Goal: Transaction & Acquisition: Book appointment/travel/reservation

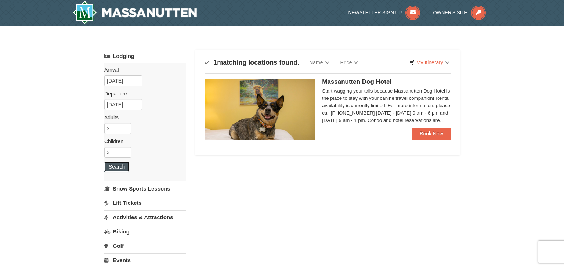
click at [116, 165] on button "Search" at bounding box center [116, 167] width 25 height 10
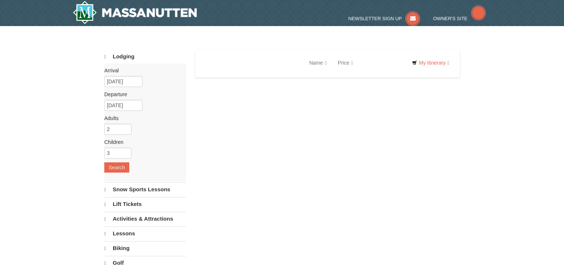
select select "10"
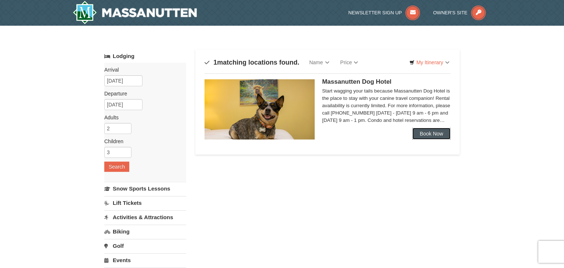
click at [426, 134] on link "Book Now" at bounding box center [432, 134] width 38 height 12
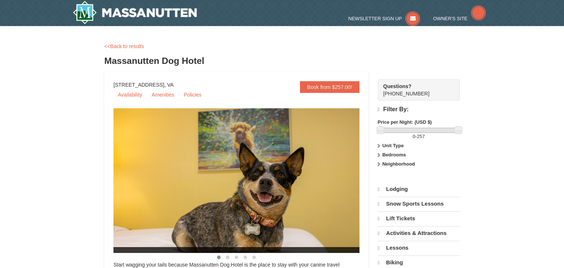
select select "10"
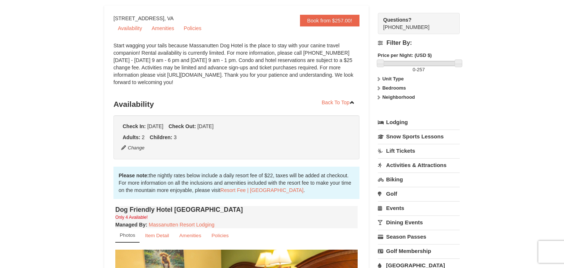
scroll to position [66, 0]
click at [158, 29] on link "Amenities" at bounding box center [162, 28] width 31 height 11
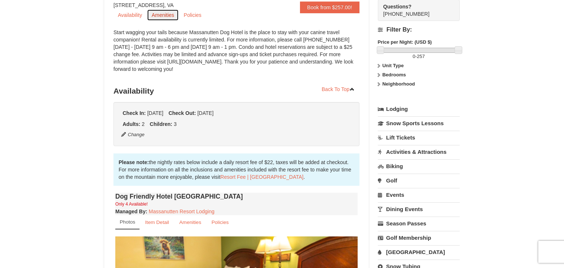
scroll to position [0, 0]
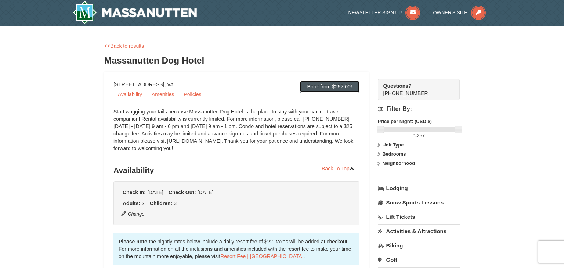
click at [343, 87] on link "Book from $257.00!" at bounding box center [330, 87] width 60 height 12
click at [126, 47] on link "<<Back to results" at bounding box center [124, 46] width 40 height 6
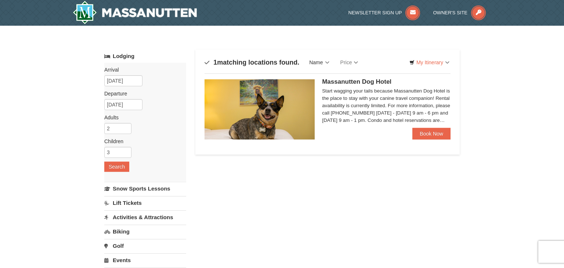
click at [317, 60] on link "Name" at bounding box center [319, 62] width 31 height 15
click at [352, 66] on link "Price" at bounding box center [349, 62] width 29 height 15
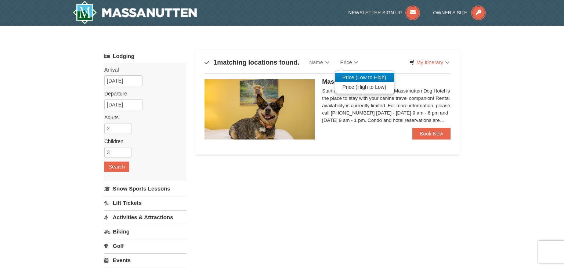
click at [358, 79] on link "Price (Low to High)" at bounding box center [364, 78] width 59 height 10
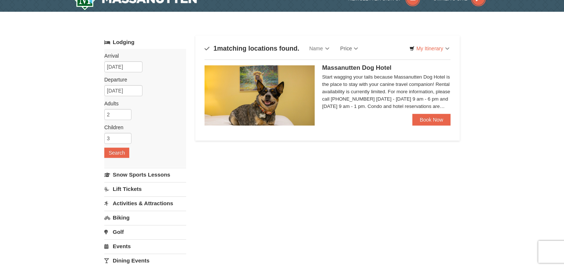
scroll to position [15, 0]
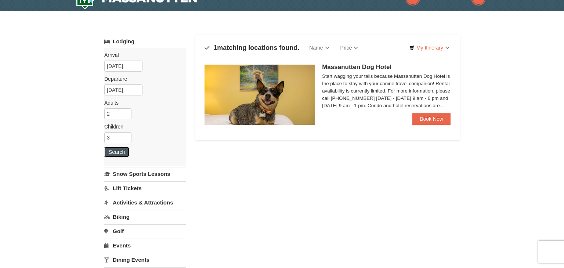
click at [112, 150] on button "Search" at bounding box center [116, 152] width 25 height 10
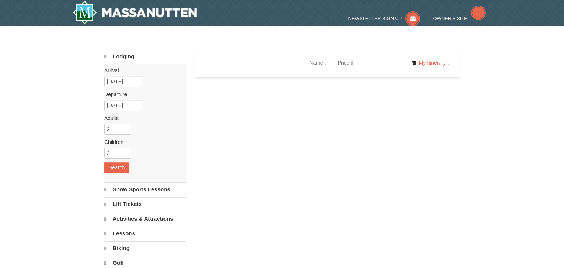
select select "10"
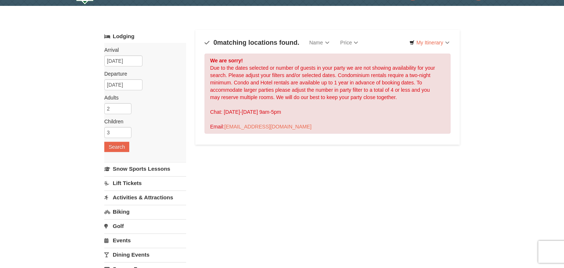
scroll to position [15, 0]
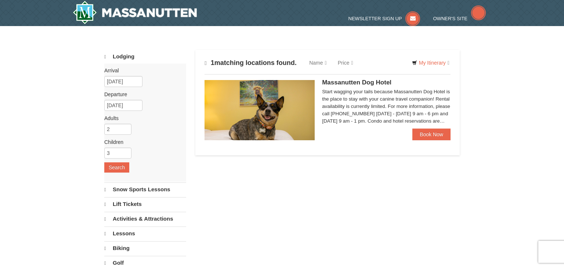
select select "10"
